Goal: Information Seeking & Learning: Learn about a topic

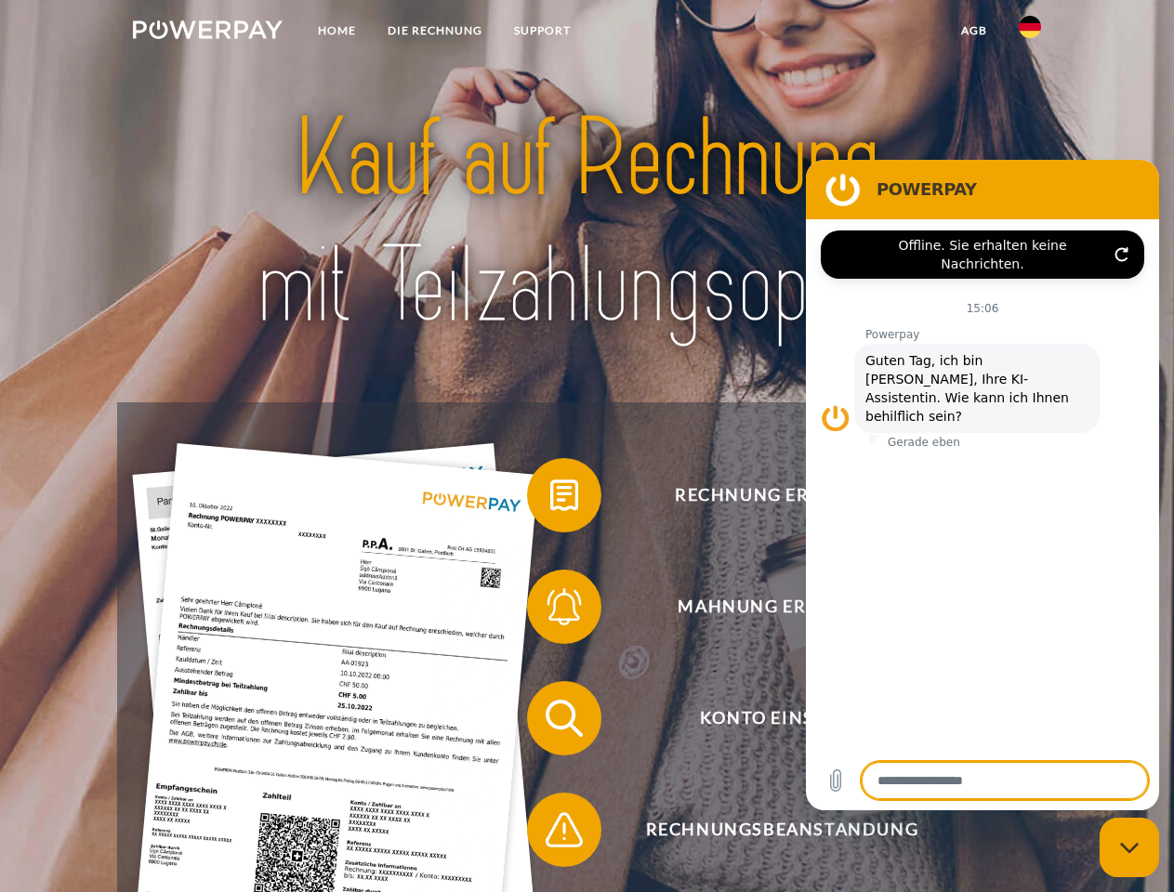
click at [207, 33] on img at bounding box center [208, 29] width 150 height 19
click at [1030, 33] on img at bounding box center [1029, 27] width 22 height 22
click at [973, 31] on link "agb" at bounding box center [974, 30] width 58 height 33
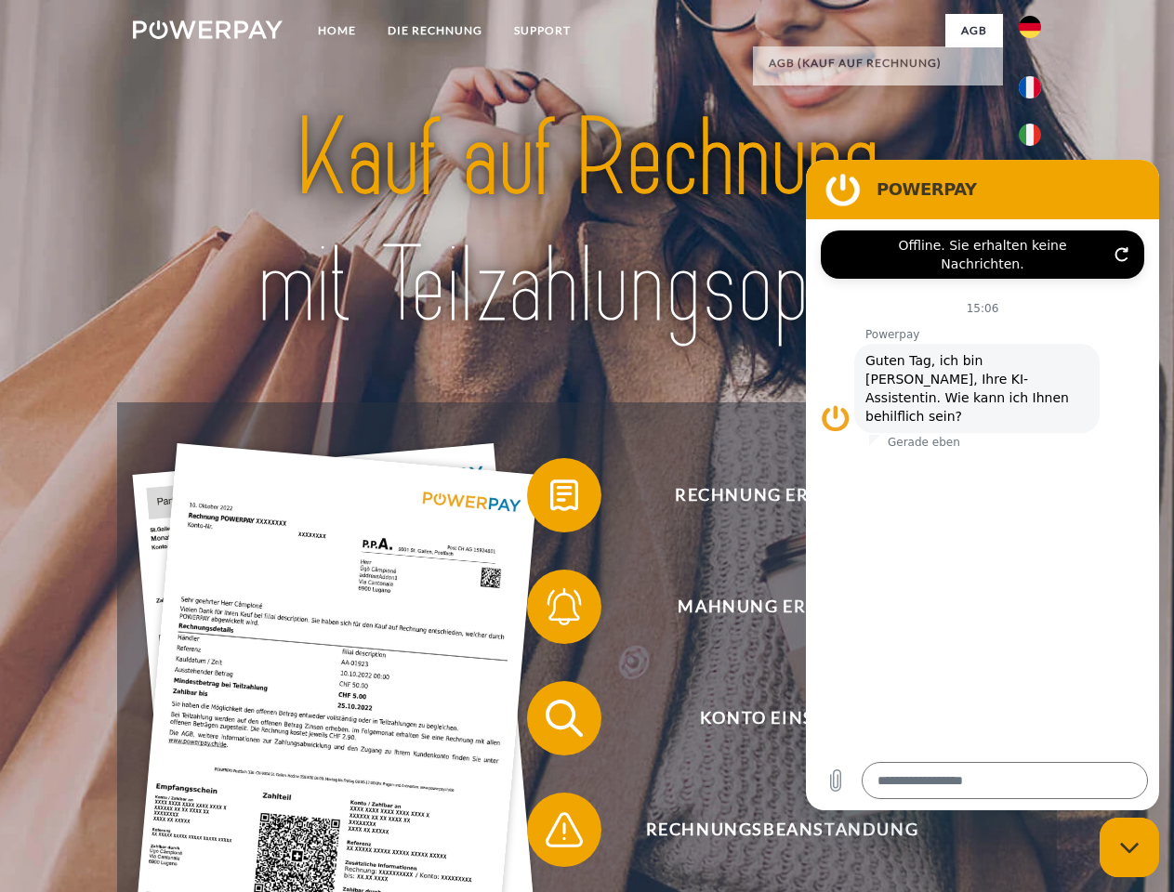
click at [550, 499] on span at bounding box center [536, 495] width 93 height 93
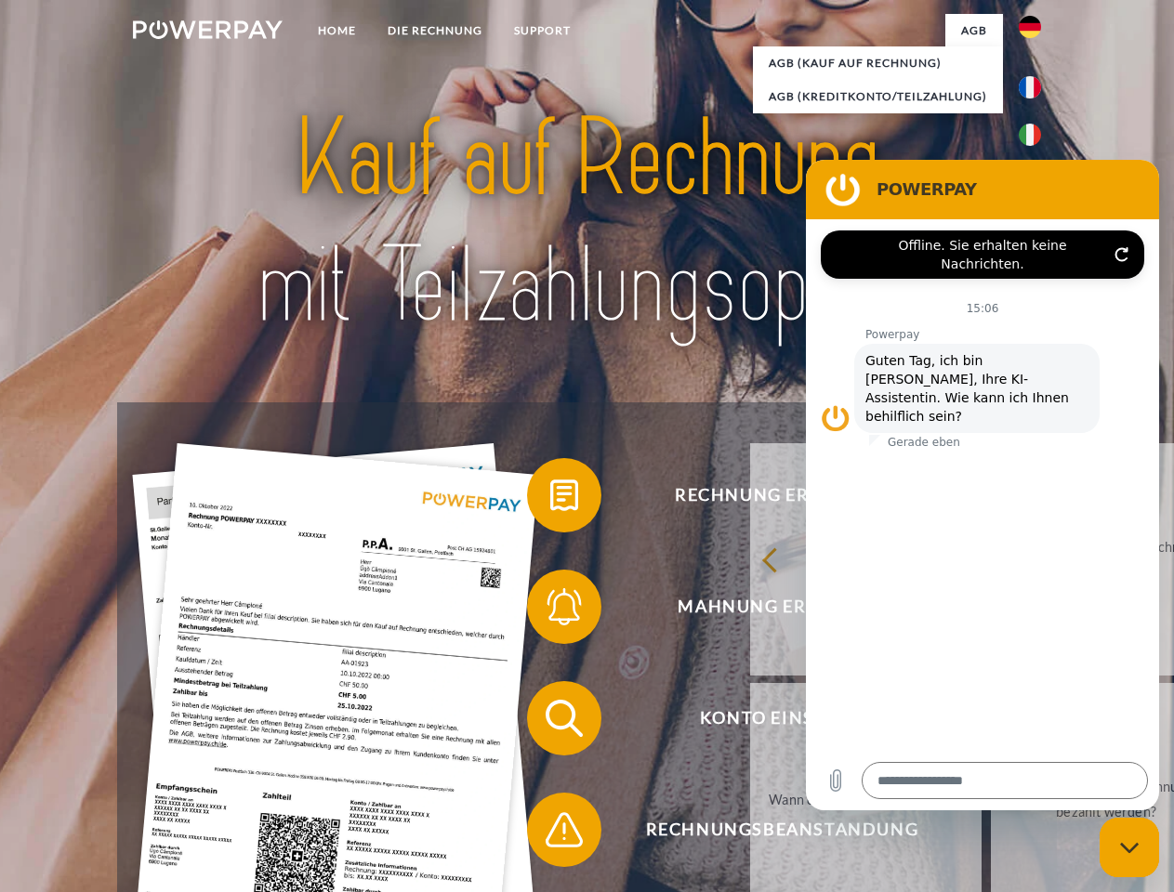
click at [550, 611] on div "Rechnung erhalten? Mahnung erhalten? Konto einsehen" at bounding box center [586, 773] width 939 height 743
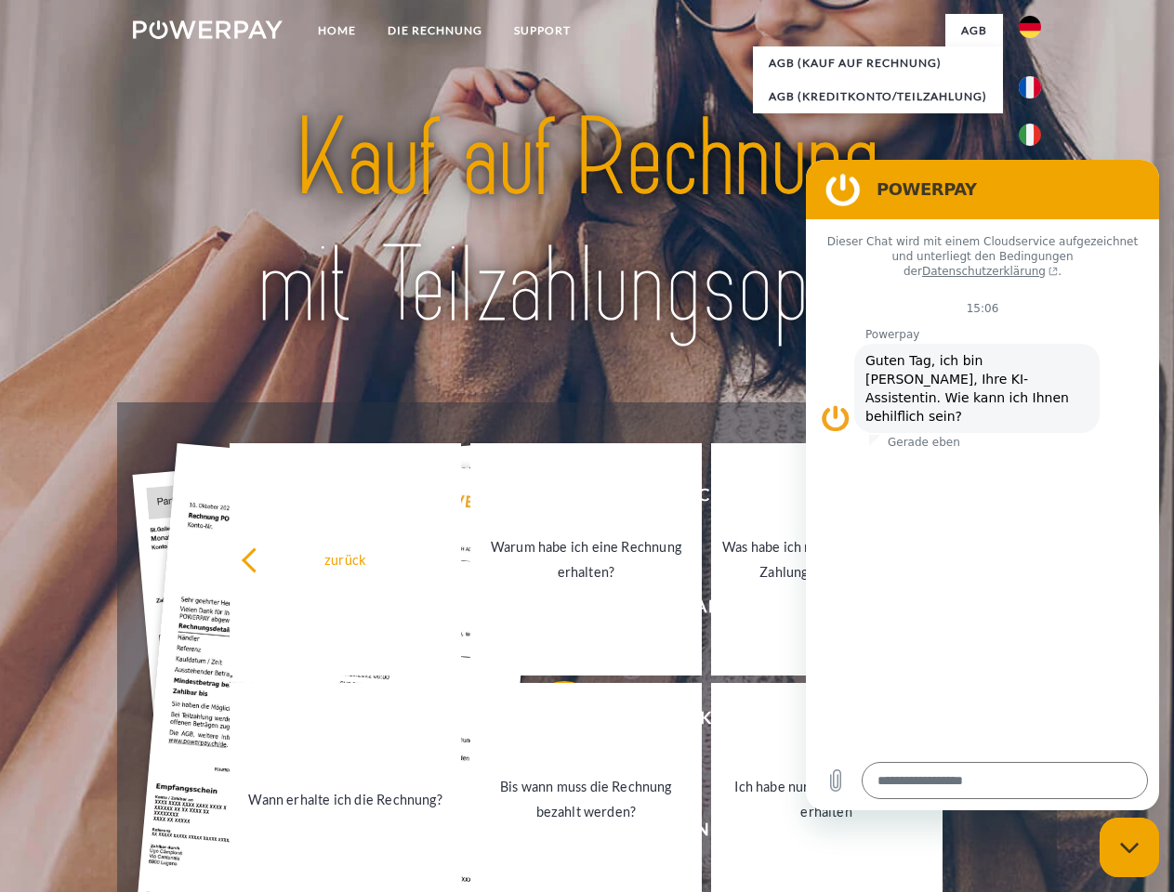
click at [550, 722] on link "Bis wann muss die Rechnung bezahlt werden?" at bounding box center [585, 799] width 231 height 232
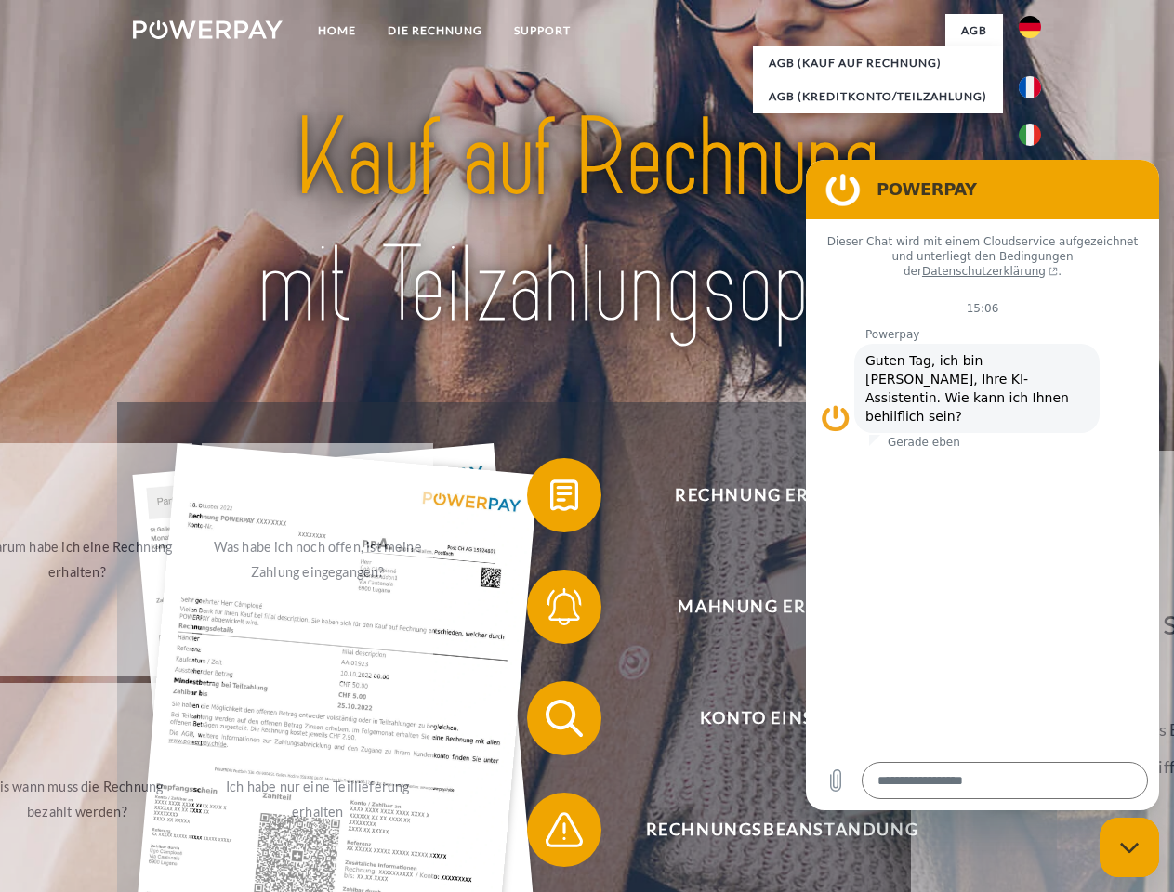
click at [550, 834] on span at bounding box center [536, 829] width 93 height 93
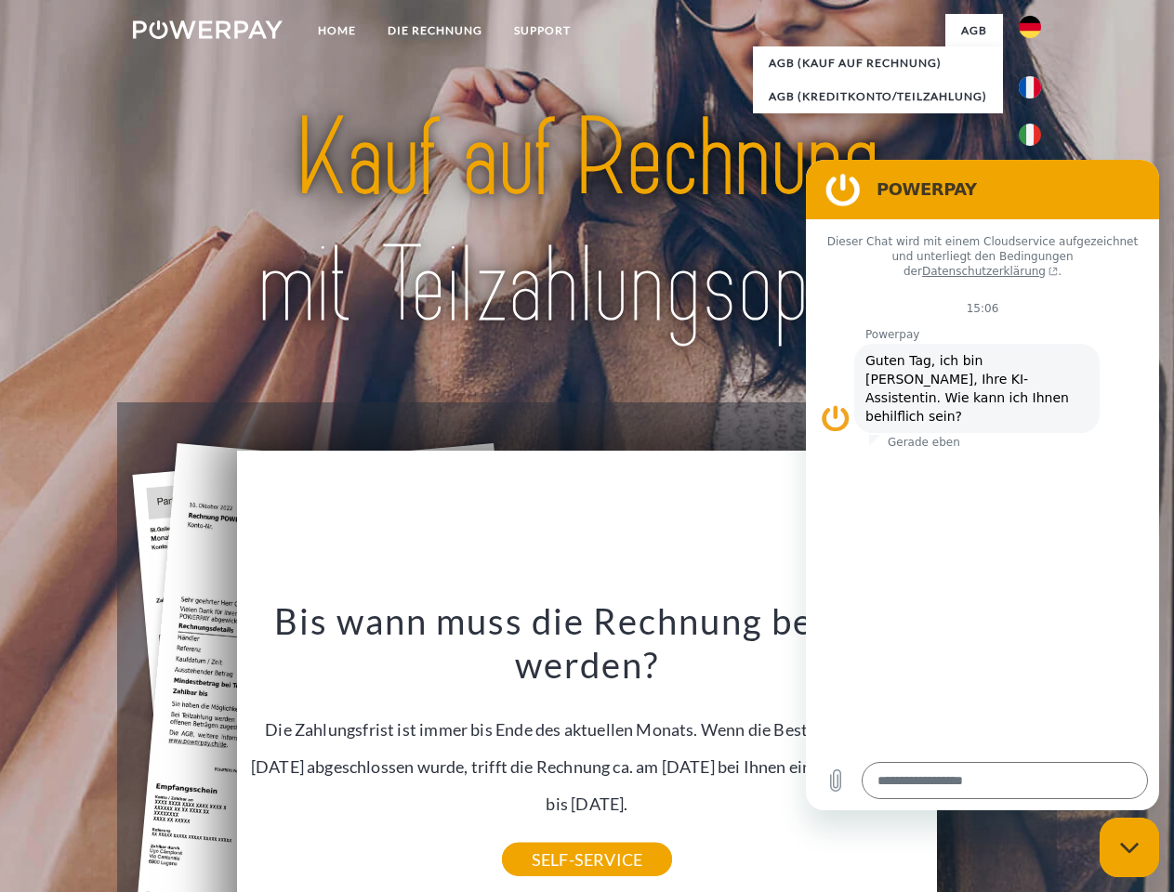
click at [1129, 847] on icon "Messaging-Fenster schließen" at bounding box center [1130, 848] width 20 height 12
type textarea "*"
